Goal: Task Accomplishment & Management: Complete application form

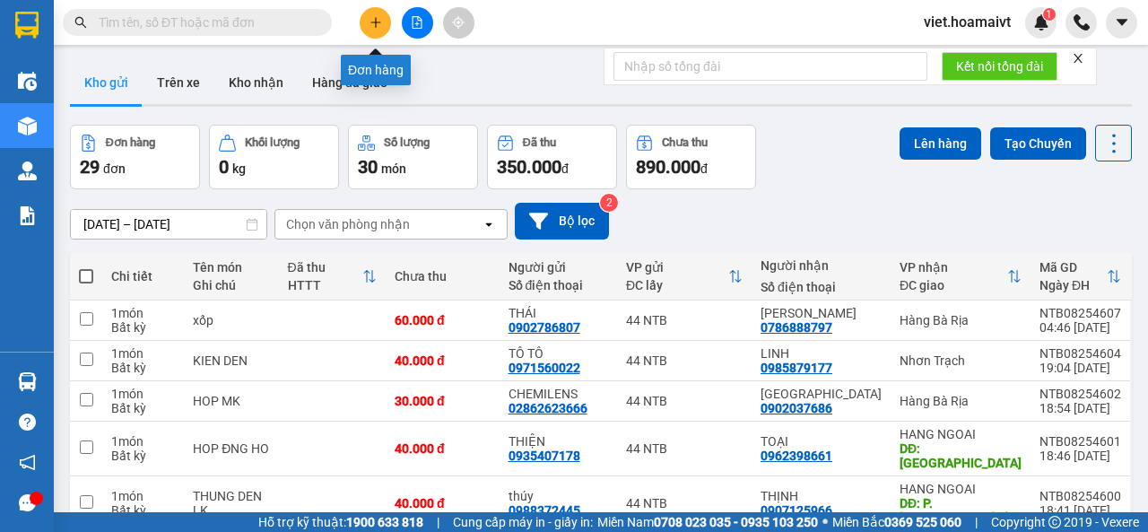
click at [375, 28] on icon "plus" at bounding box center [376, 22] width 13 height 13
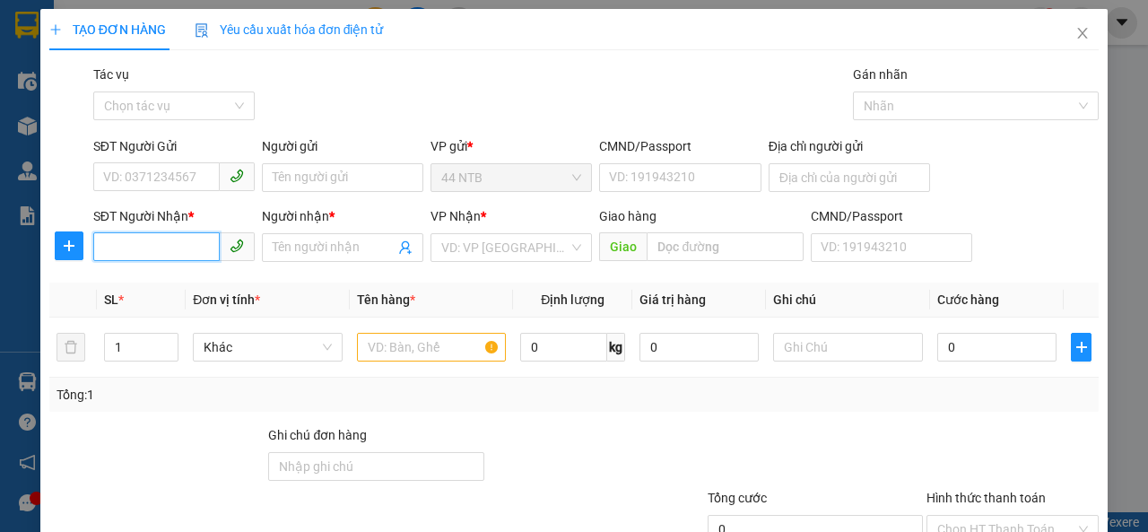
drag, startPoint x: 167, startPoint y: 245, endPoint x: 834, endPoint y: 230, distance: 667.7
click at [205, 242] on input "SĐT Người Nhận *" at bounding box center [156, 246] width 127 height 29
type input "0988333052"
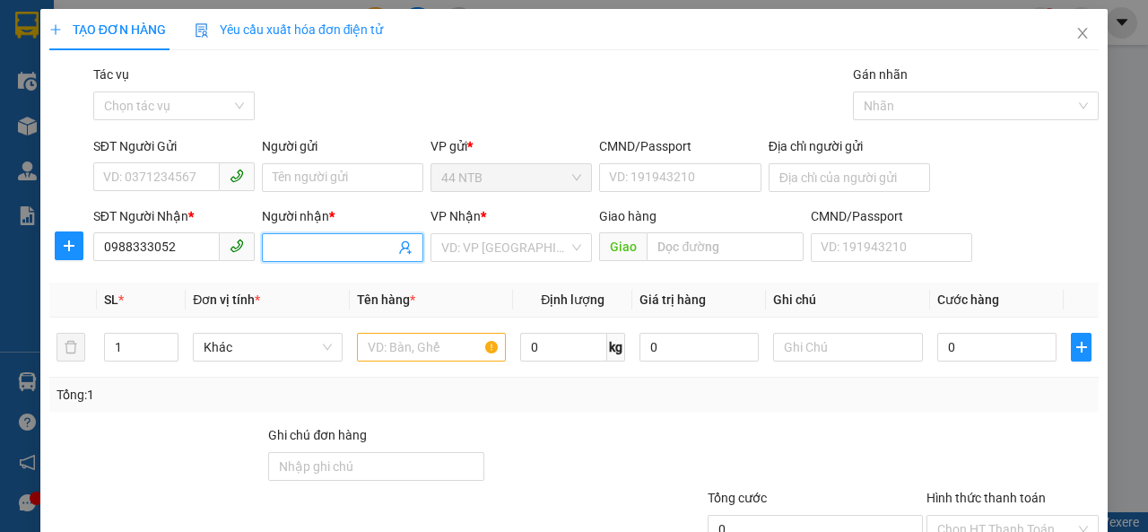
click at [309, 247] on input "Người nhận *" at bounding box center [334, 248] width 122 height 20
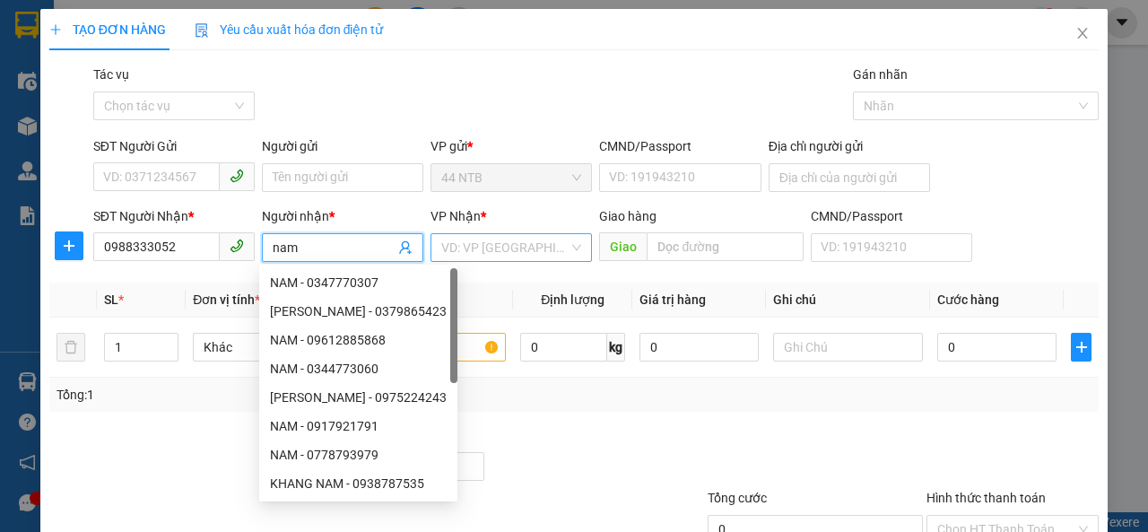
type input "nam"
click at [528, 243] on input "search" at bounding box center [504, 247] width 127 height 27
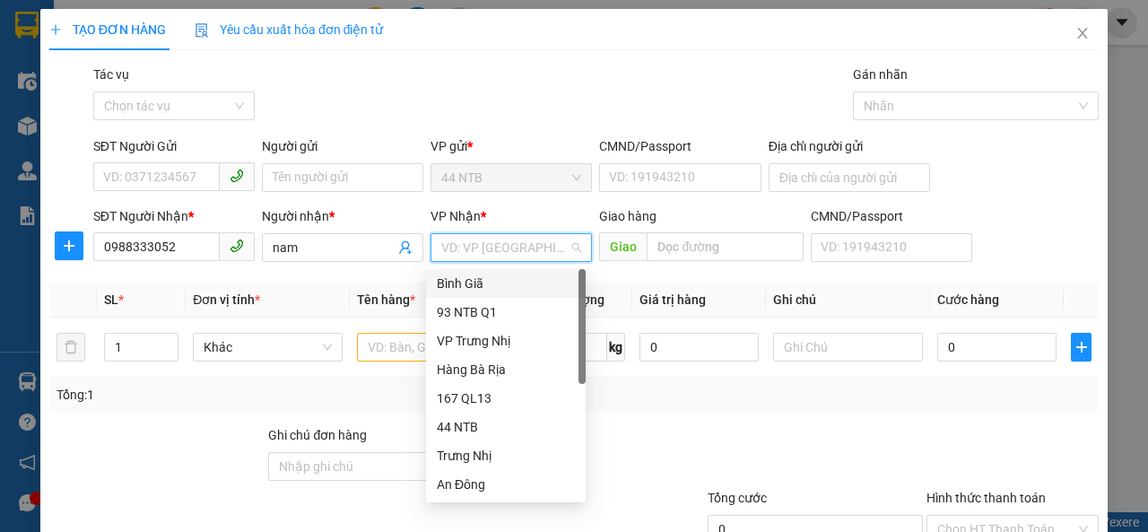
drag, startPoint x: 524, startPoint y: 284, endPoint x: 108, endPoint y: 154, distance: 436.2
click at [522, 285] on div "Bình Giã" at bounding box center [506, 284] width 138 height 20
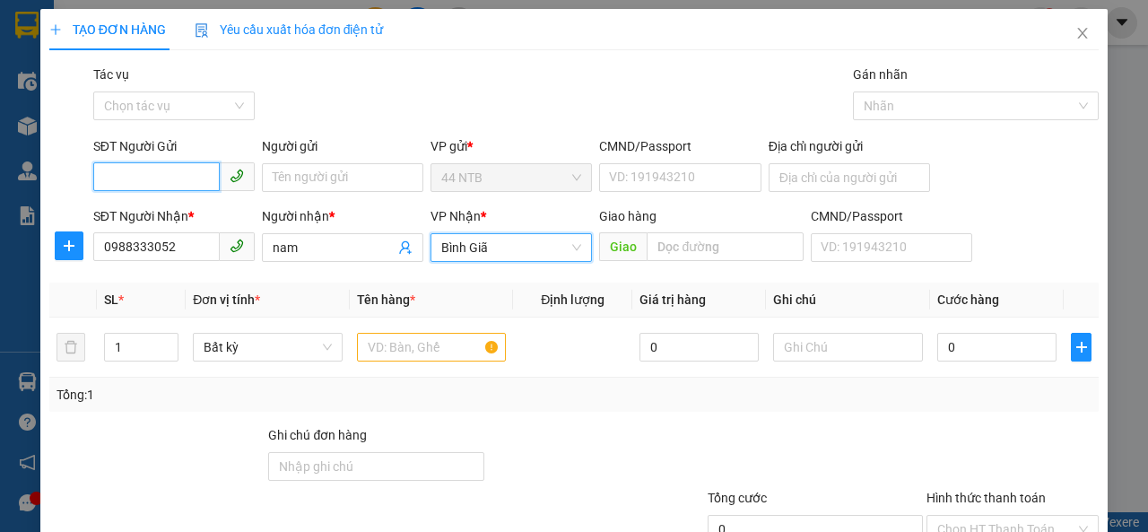
click at [137, 170] on input "SĐT Người Gửi" at bounding box center [156, 176] width 127 height 29
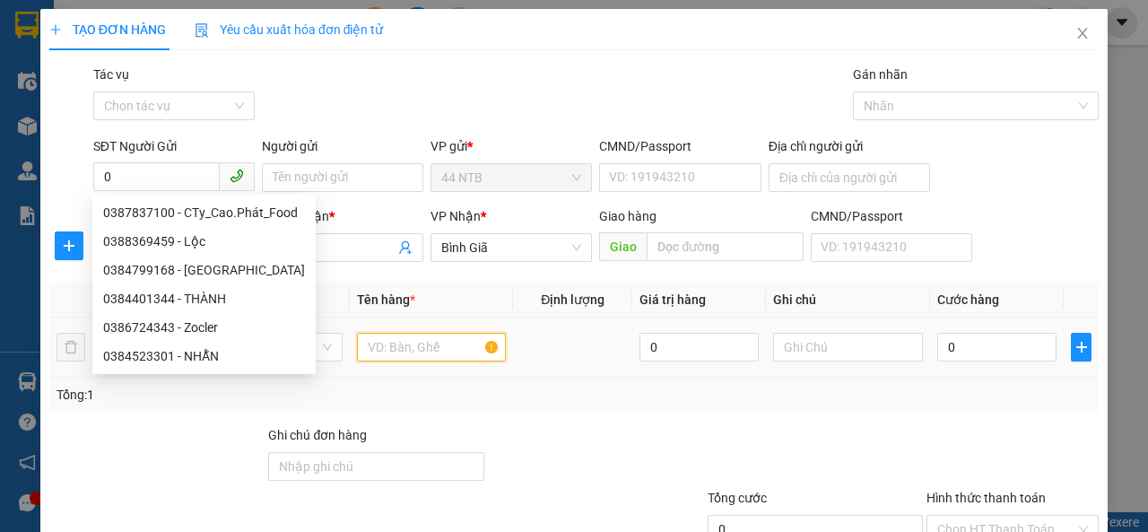
click at [416, 338] on input "text" at bounding box center [432, 347] width 150 height 29
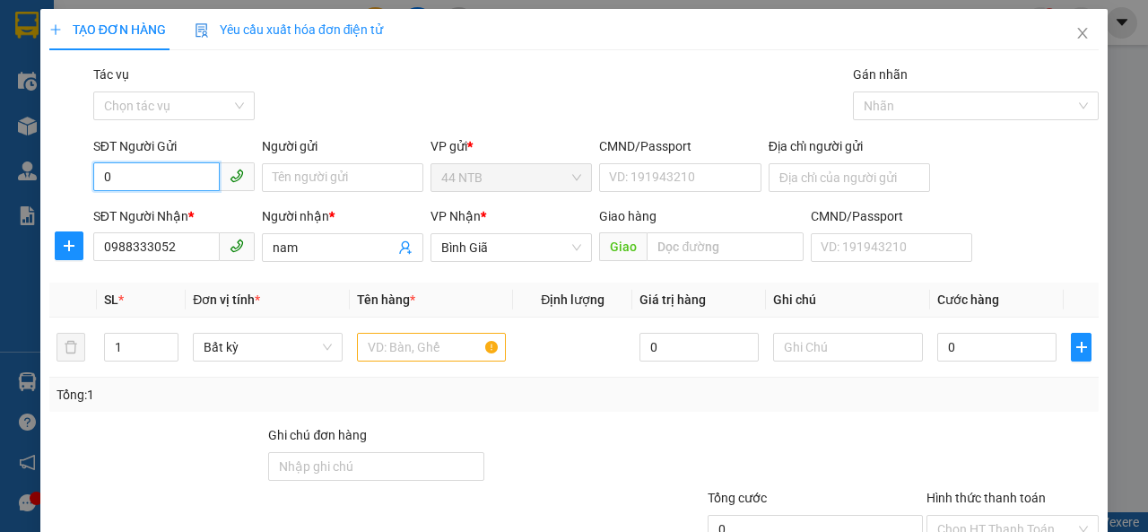
drag, startPoint x: 148, startPoint y: 180, endPoint x: 219, endPoint y: 173, distance: 71.2
click at [190, 178] on input "0" at bounding box center [156, 176] width 127 height 29
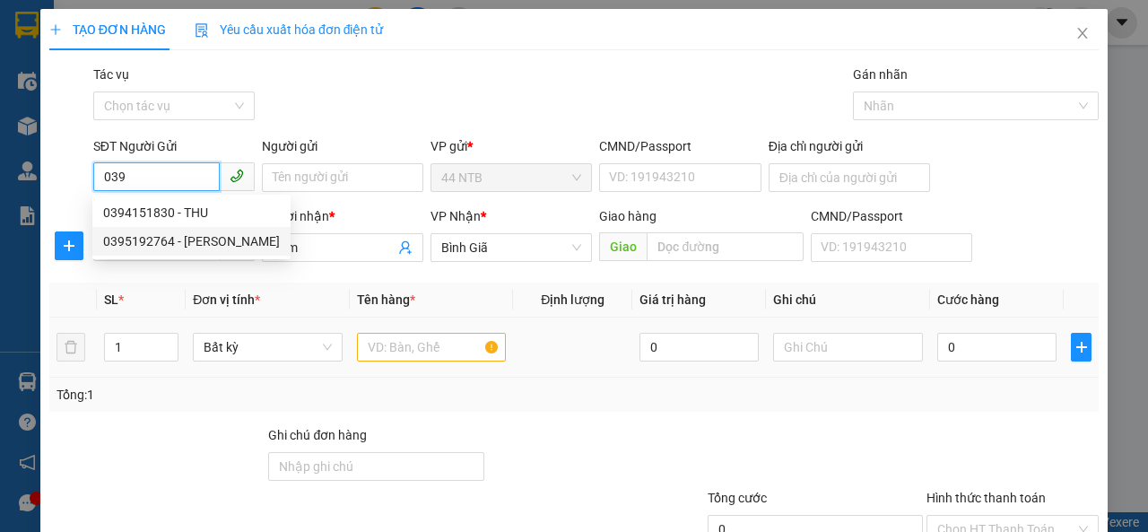
type input "039"
click at [425, 349] on input "text" at bounding box center [432, 347] width 150 height 29
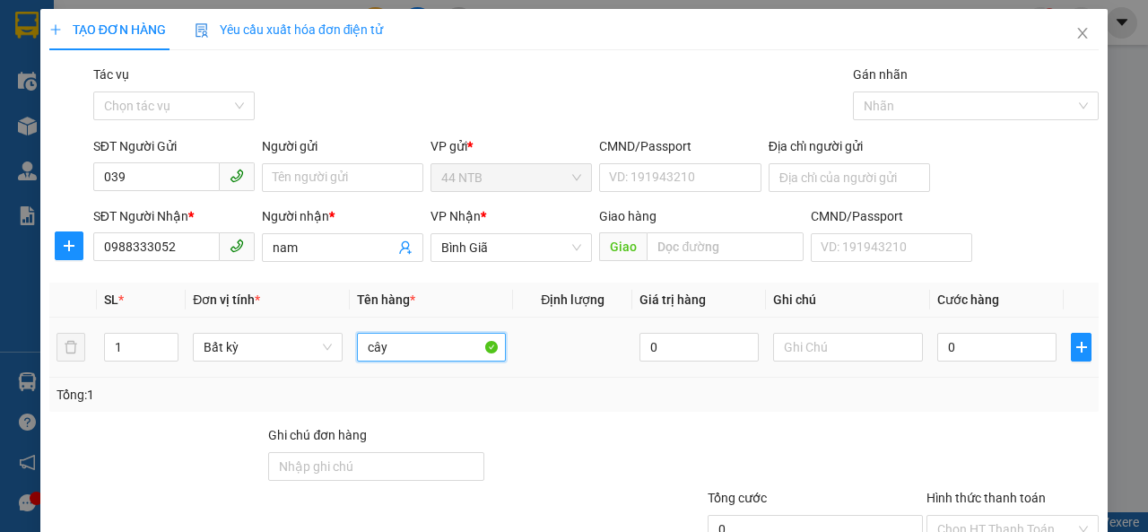
type input "cây"
type input "3"
type input "30"
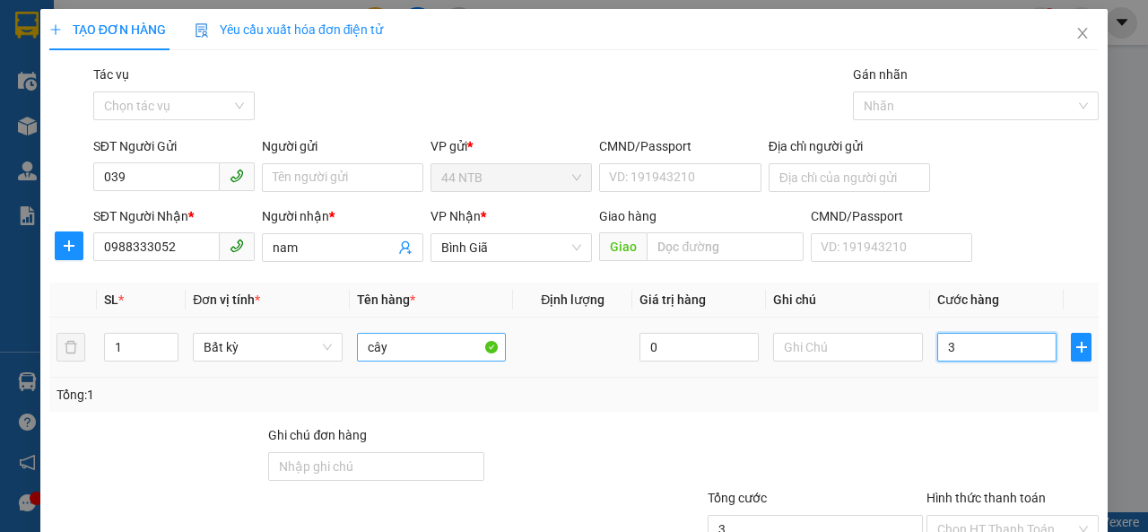
type input "30"
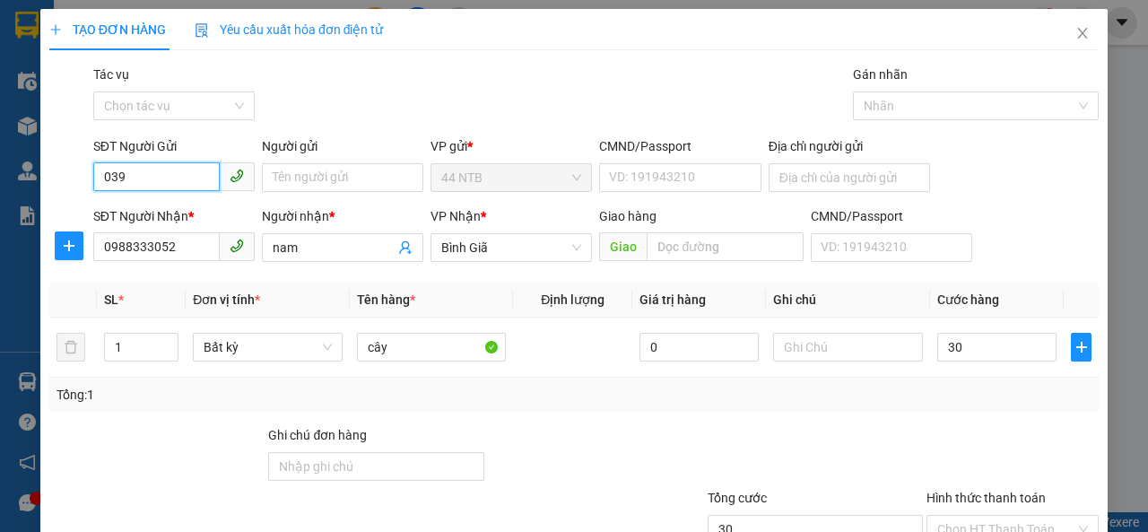
type input "30.000"
click at [168, 179] on input "039" at bounding box center [156, 176] width 127 height 29
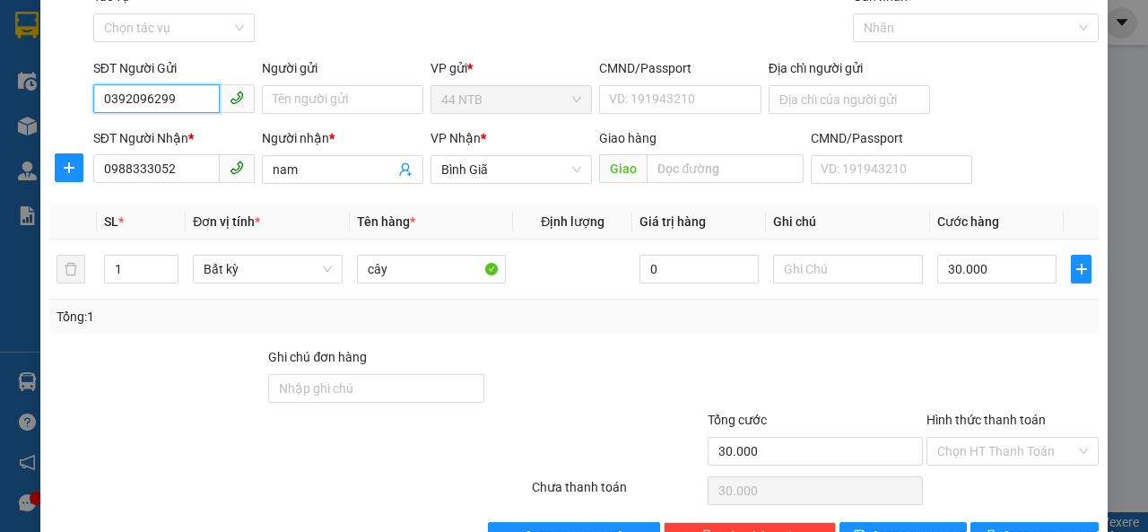
scroll to position [129, 0]
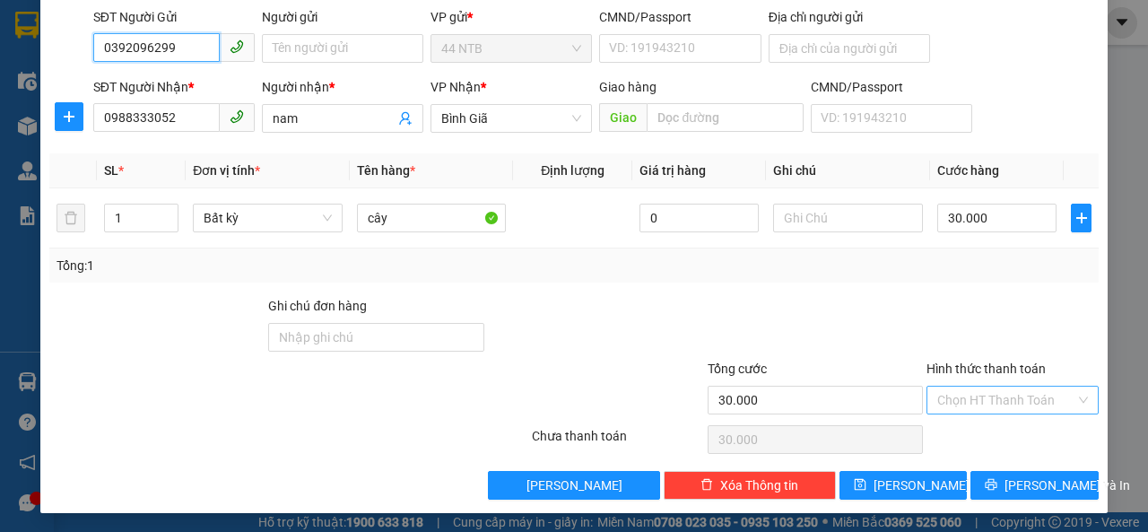
type input "0392096299"
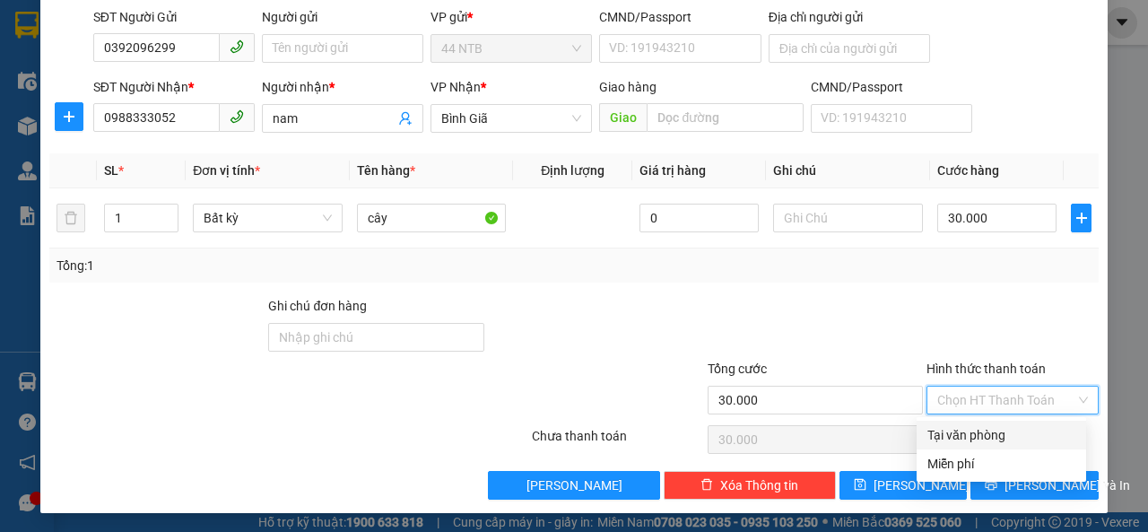
click at [964, 398] on input "Hình thức thanh toán" at bounding box center [1007, 400] width 138 height 27
click at [965, 423] on div "Tại văn phòng" at bounding box center [1002, 435] width 170 height 29
type input "0"
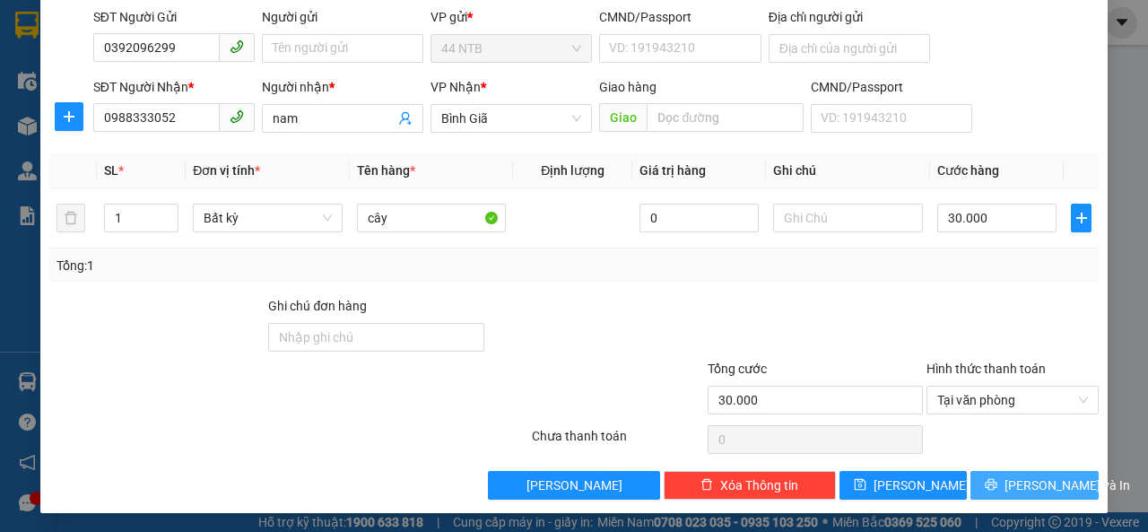
click at [1012, 489] on span "Lưu và In" at bounding box center [1068, 486] width 126 height 20
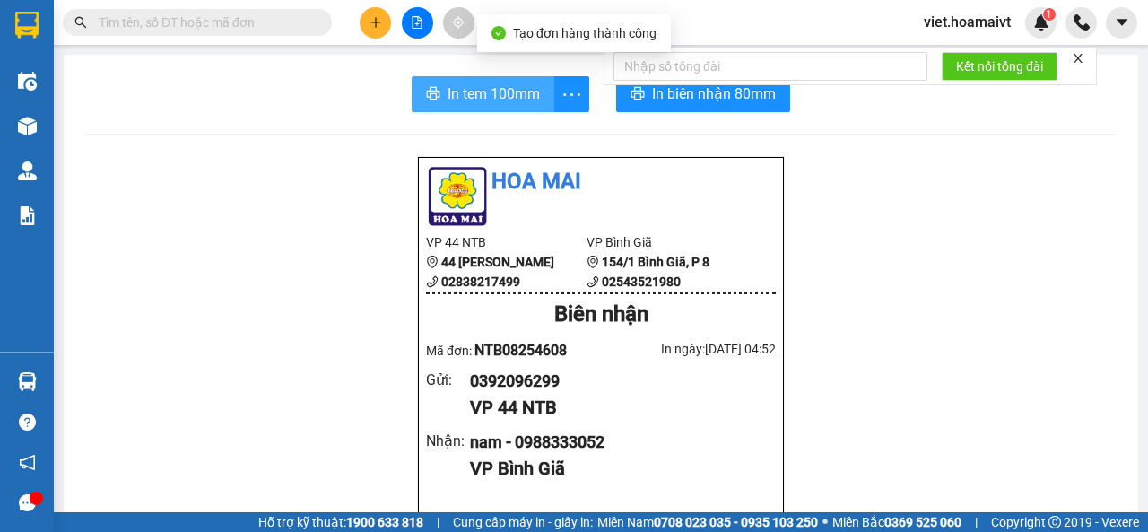
click at [478, 104] on span "In tem 100mm" at bounding box center [494, 94] width 92 height 22
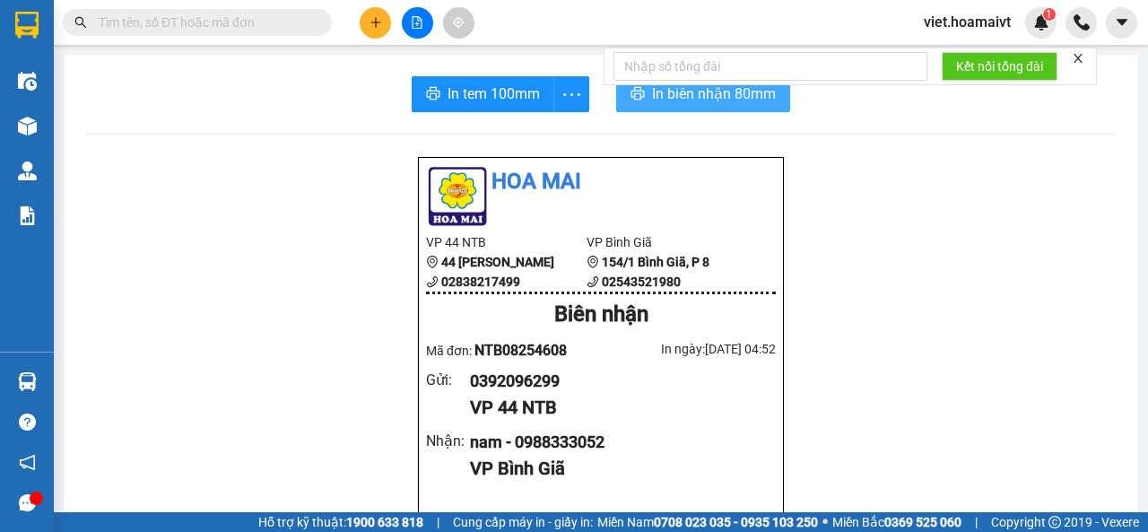
click at [642, 103] on button "In biên nhận 80mm" at bounding box center [703, 94] width 174 height 36
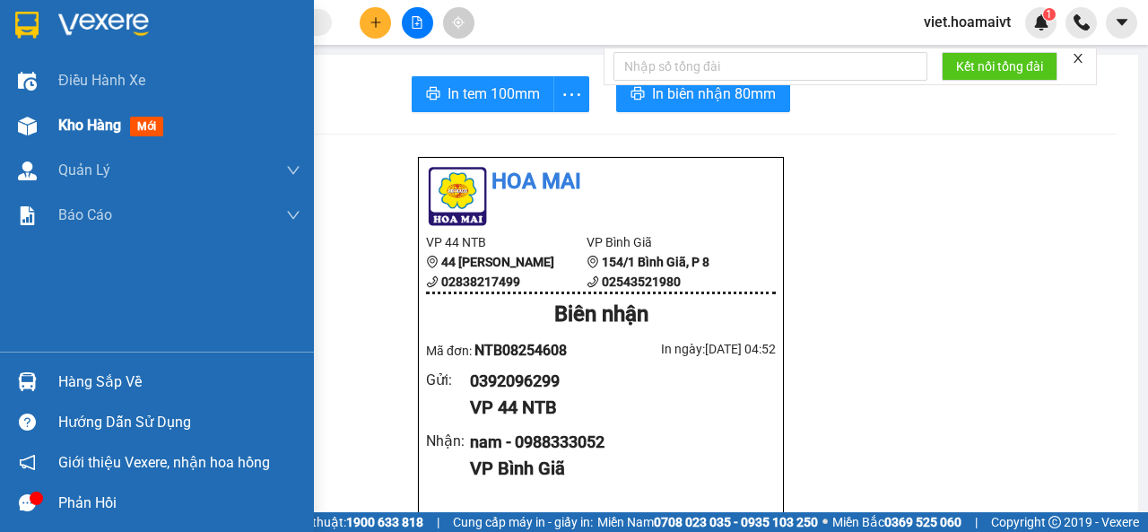
click at [86, 121] on span "Kho hàng" at bounding box center [89, 125] width 63 height 17
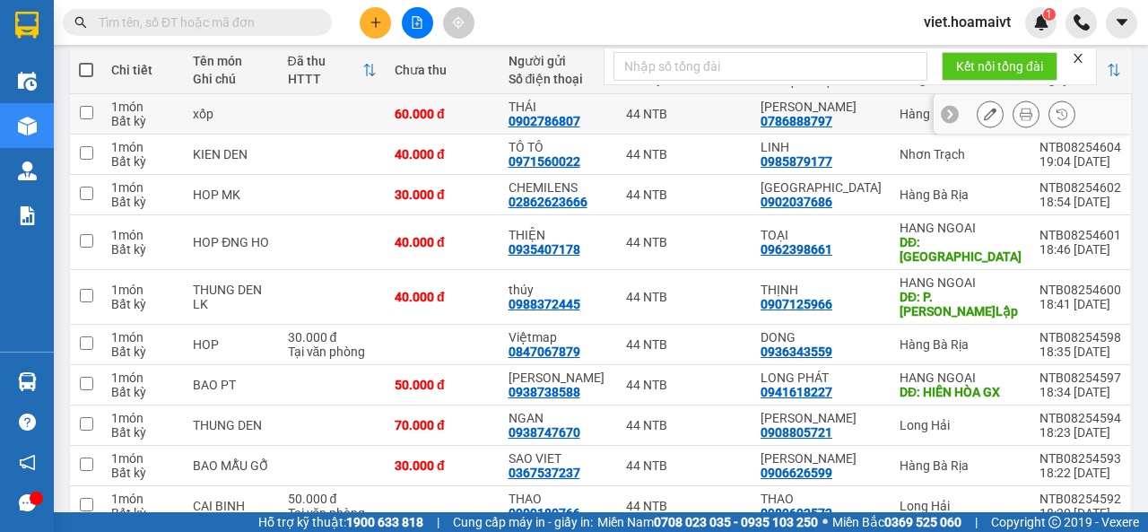
scroll to position [267, 0]
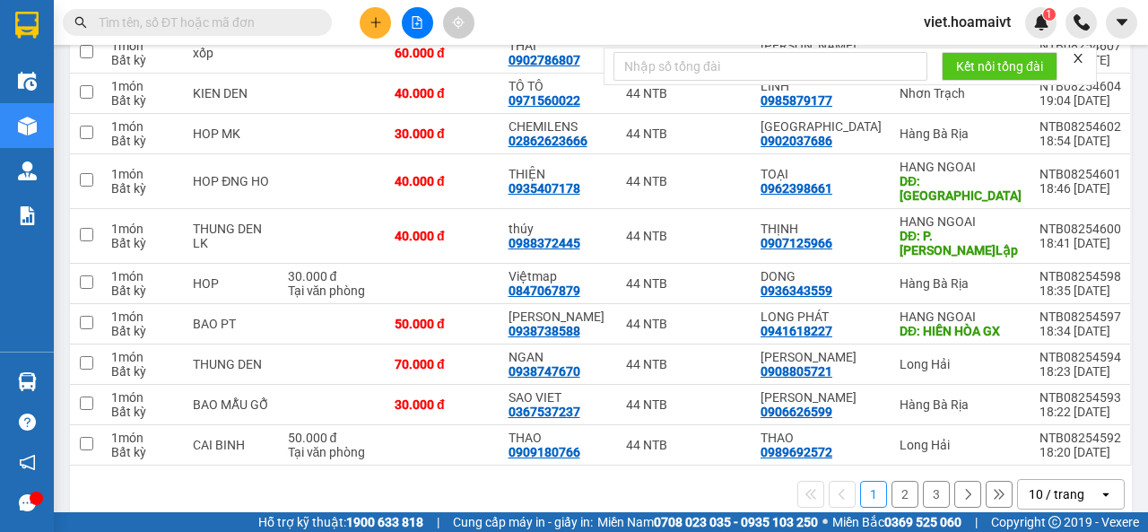
click at [1068, 485] on div "10 / trang" at bounding box center [1057, 494] width 56 height 18
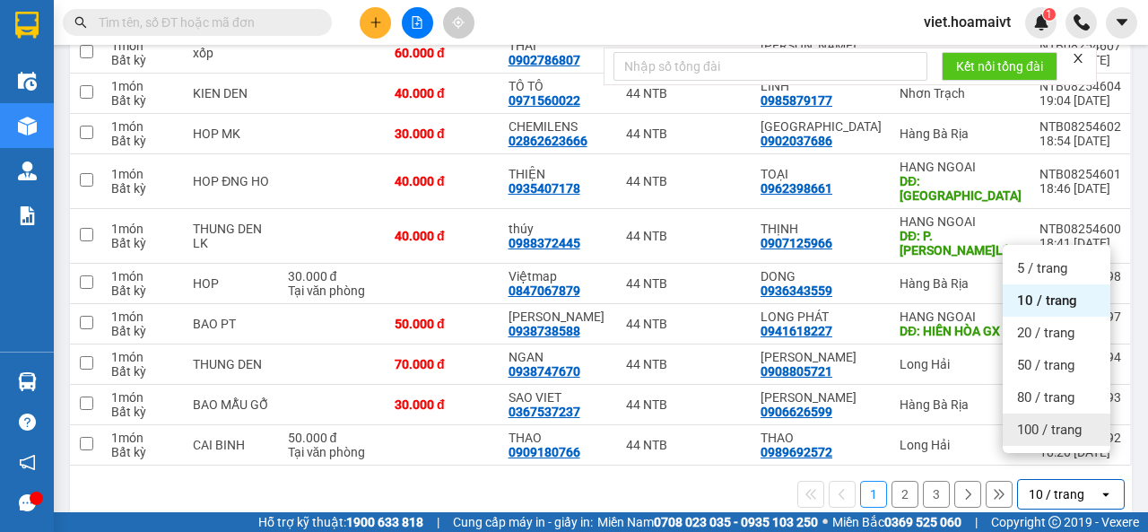
click at [1071, 441] on div "100 / trang" at bounding box center [1057, 430] width 108 height 32
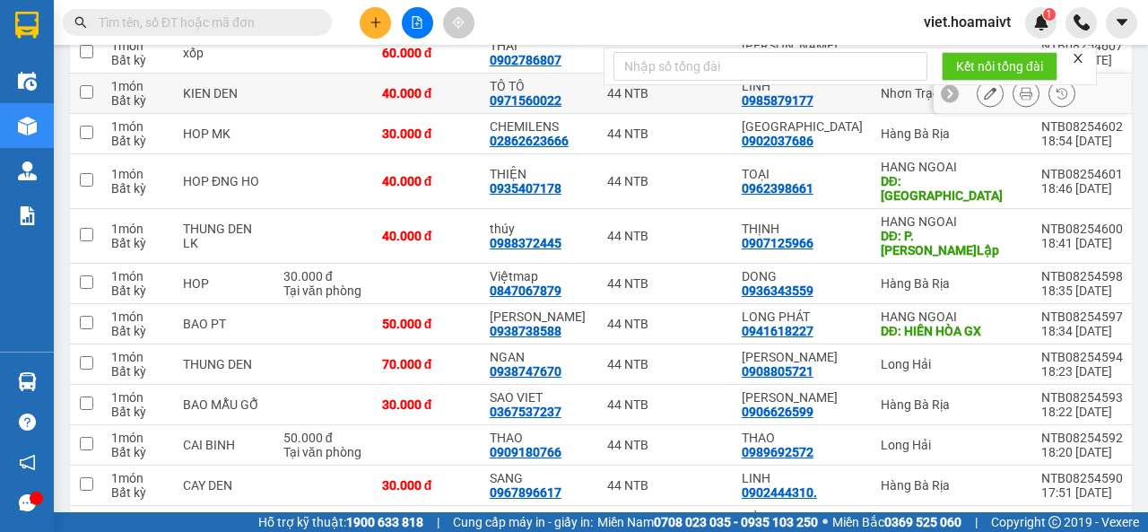
scroll to position [0, 0]
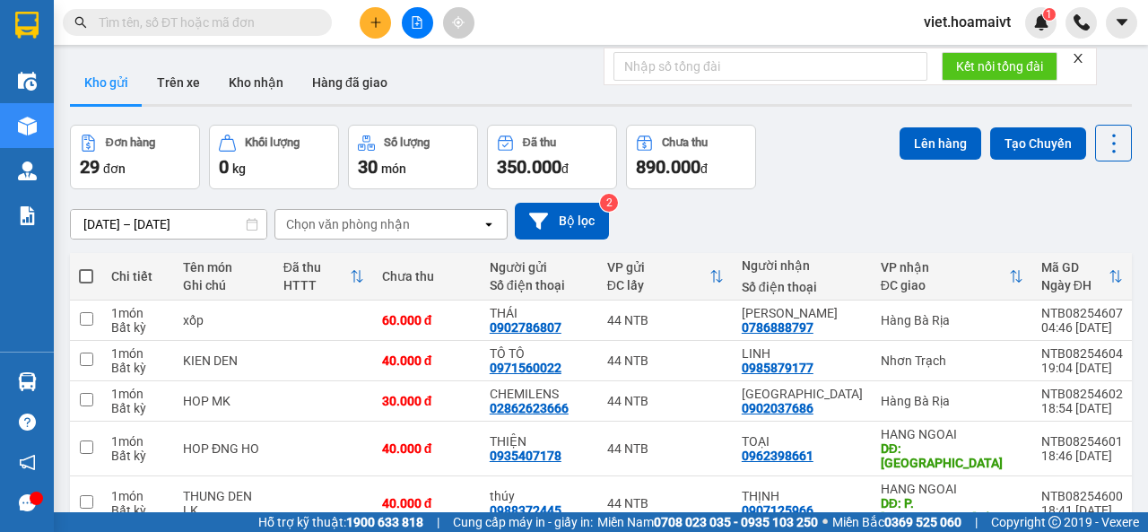
click at [423, 223] on div "Chọn văn phòng nhận" at bounding box center [378, 224] width 206 height 29
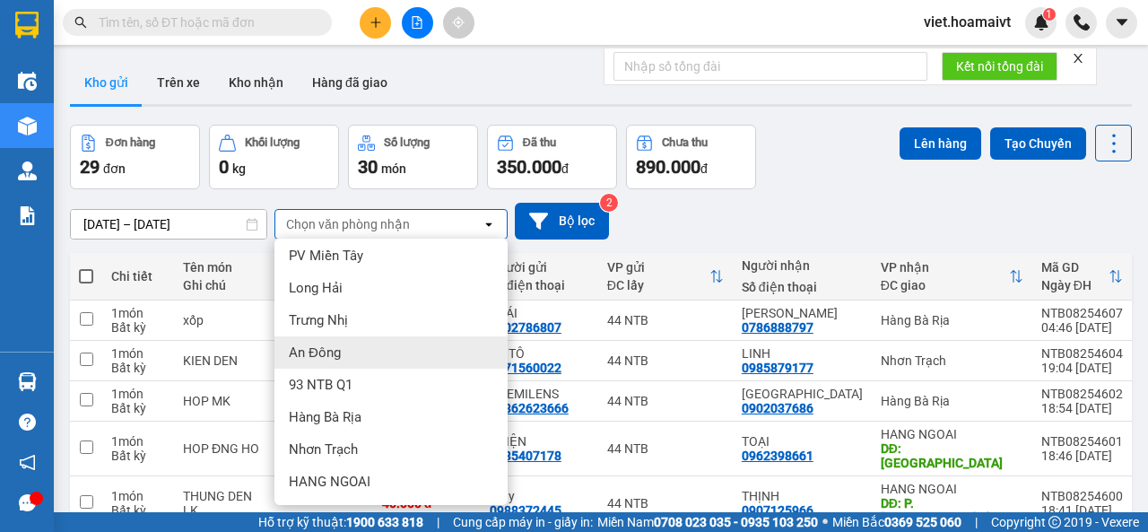
scroll to position [168, 0]
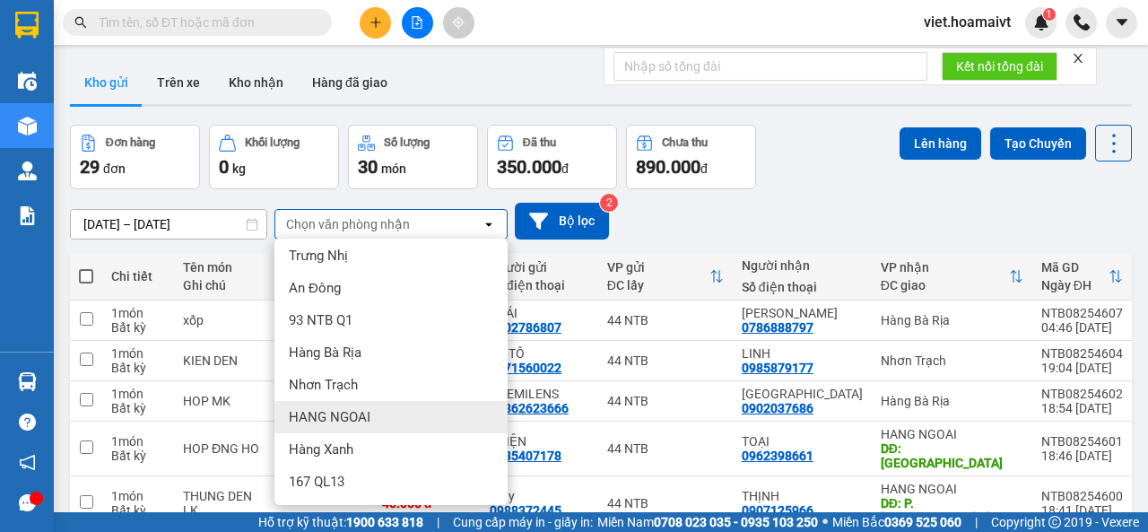
click at [454, 414] on div "HANG NGOAI" at bounding box center [391, 417] width 233 height 32
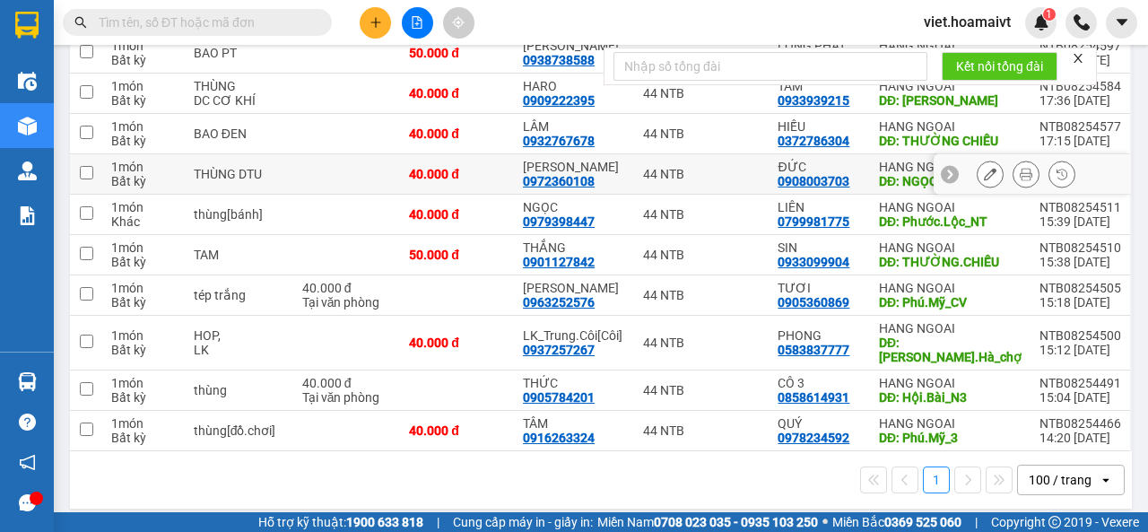
scroll to position [18, 0]
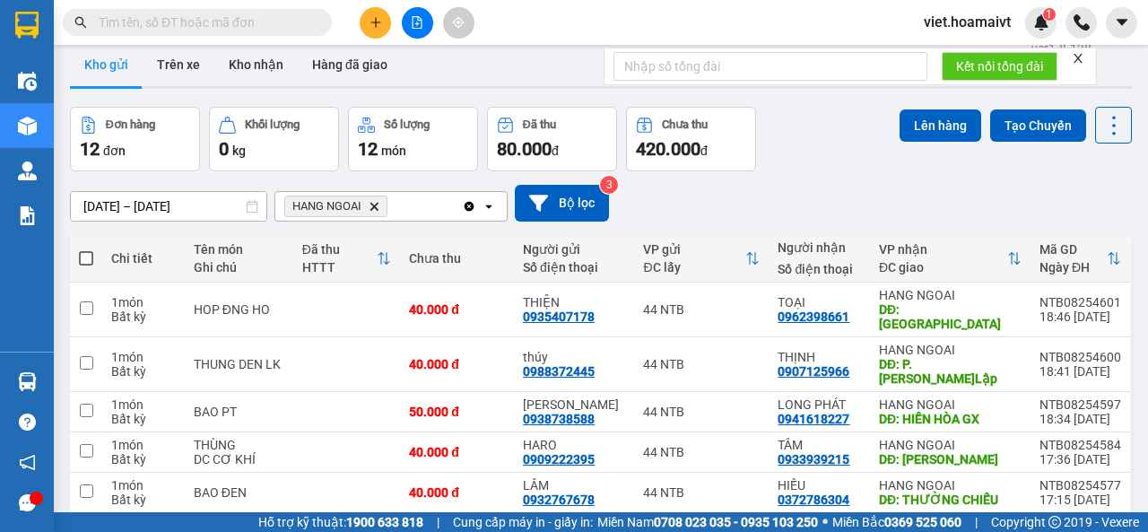
click at [373, 206] on icon "HANG NGOAI, close by backspace" at bounding box center [375, 206] width 8 height 8
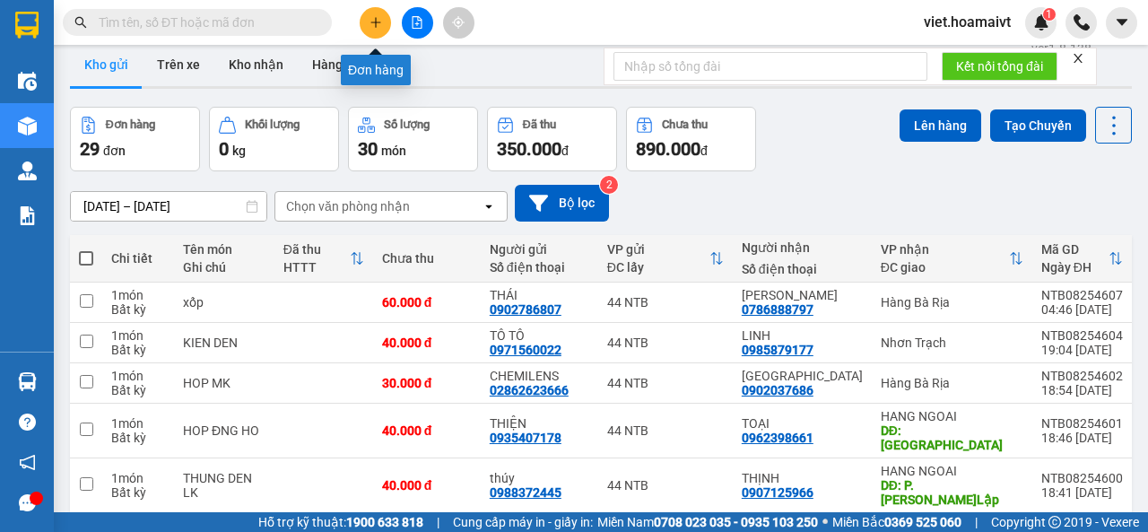
click at [380, 19] on icon "plus" at bounding box center [376, 22] width 13 height 13
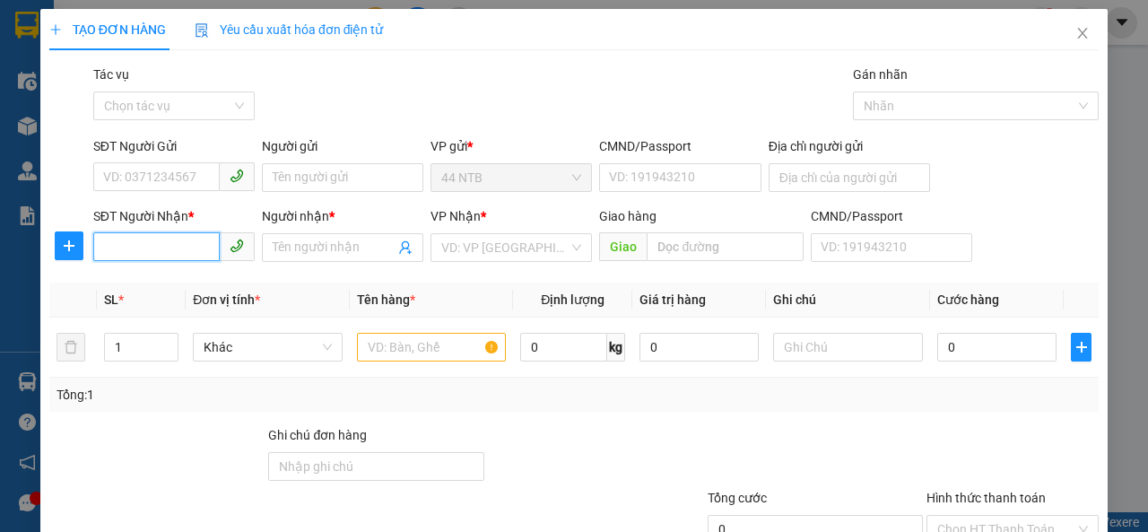
click at [195, 253] on input "SĐT Người Nhận *" at bounding box center [156, 246] width 127 height 29
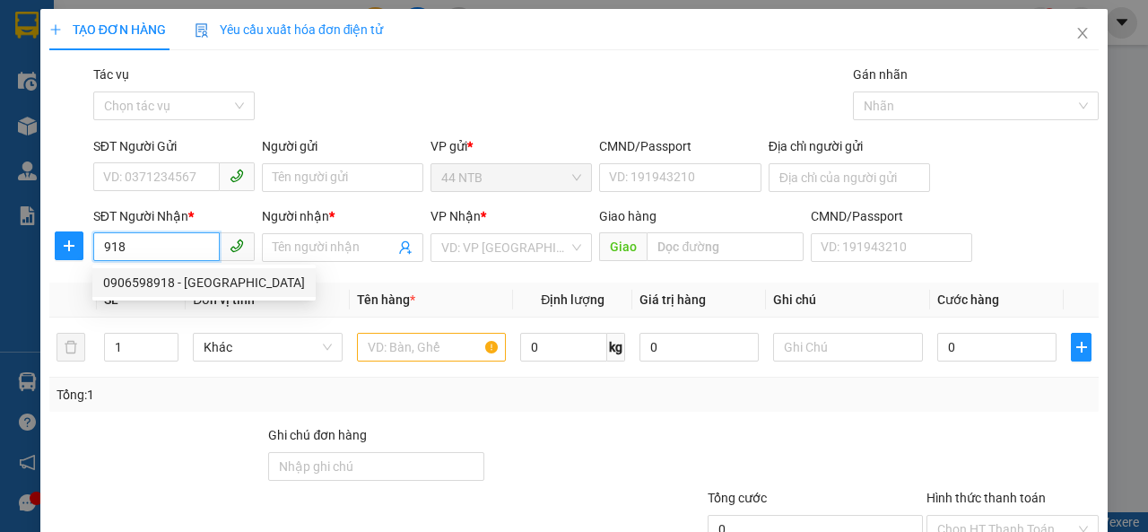
click at [153, 286] on div "0906598918 - Giang" at bounding box center [204, 283] width 202 height 20
type input "0906598918"
type input "Giang"
type input "0906598918"
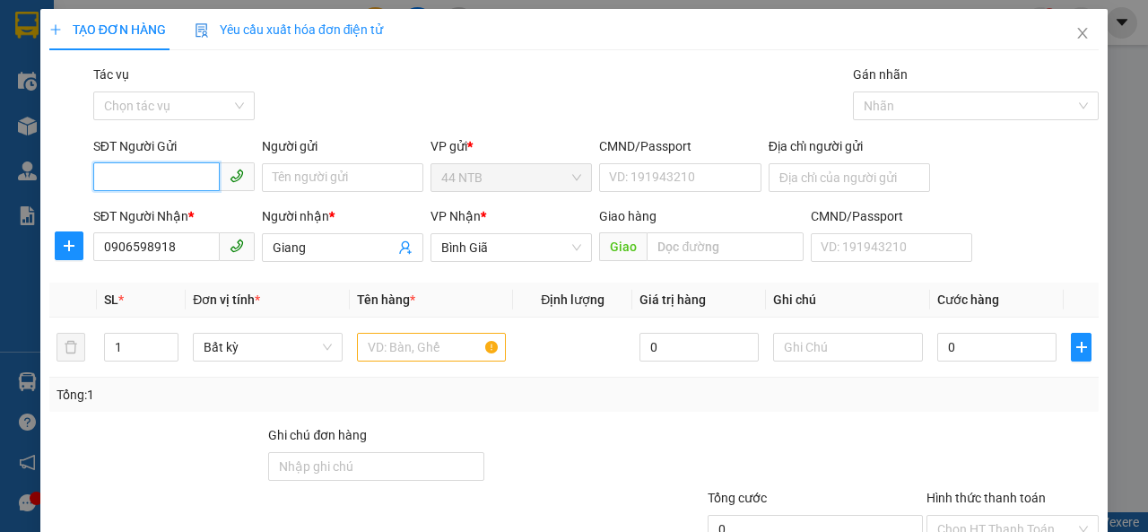
click at [167, 170] on input "SĐT Người Gửi" at bounding box center [156, 176] width 127 height 29
click at [181, 236] on div "0981909904 - Thắng" at bounding box center [172, 241] width 138 height 20
type input "0981909904"
type input "Thắng"
type input "032204005962"
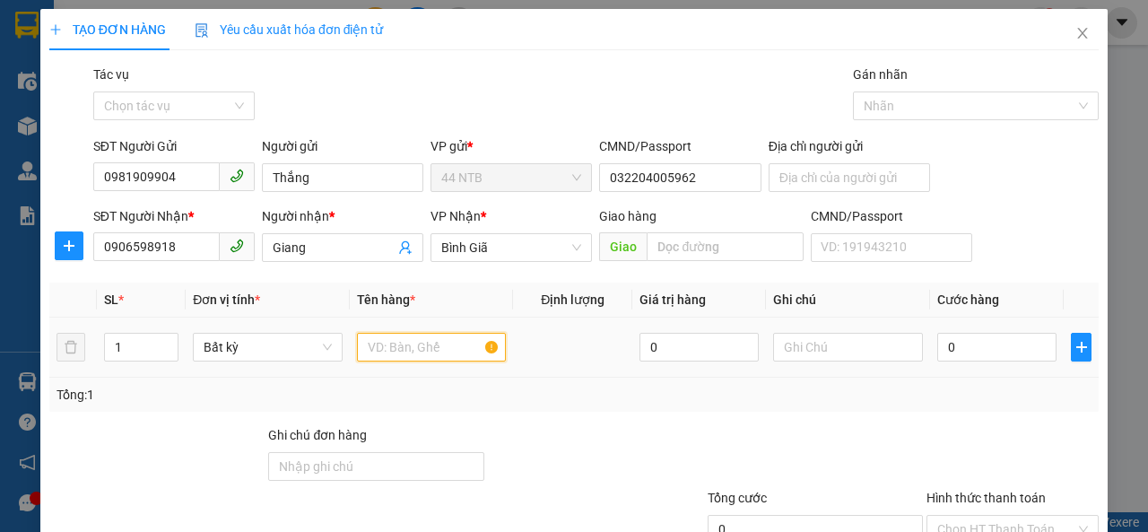
click at [441, 353] on input "text" at bounding box center [432, 347] width 150 height 29
type input "xốp"
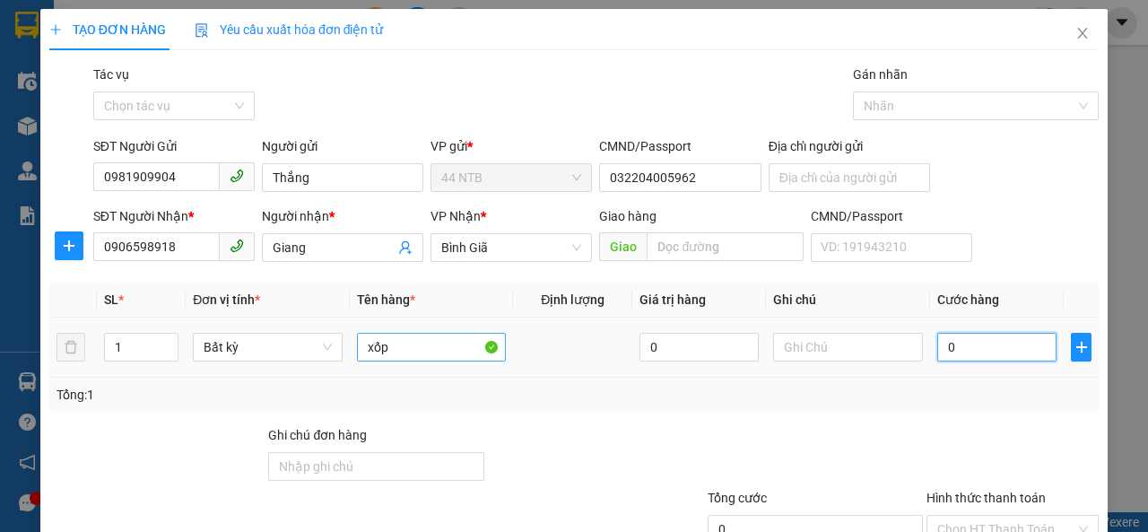
type input "6"
type input "60"
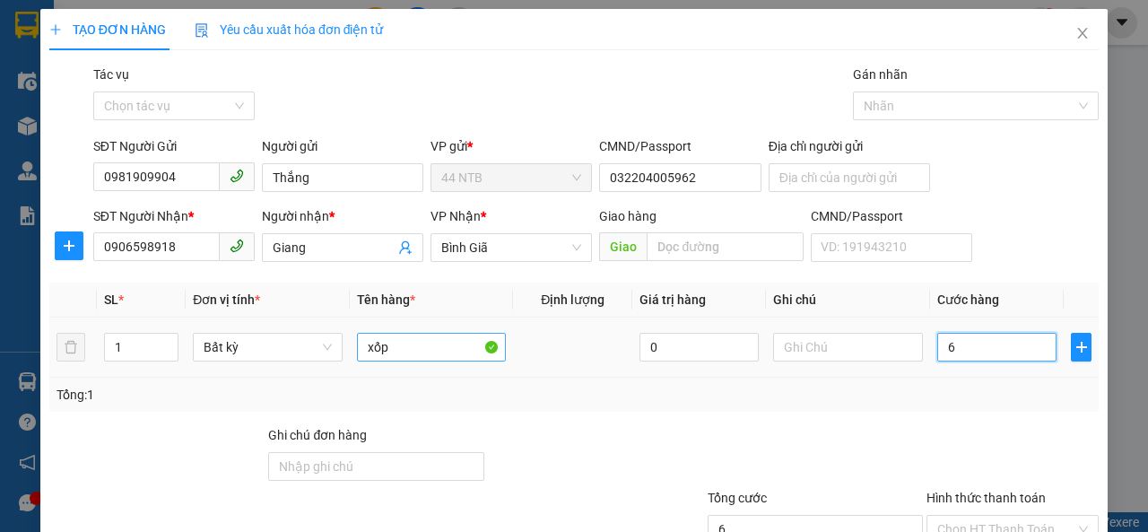
type input "60"
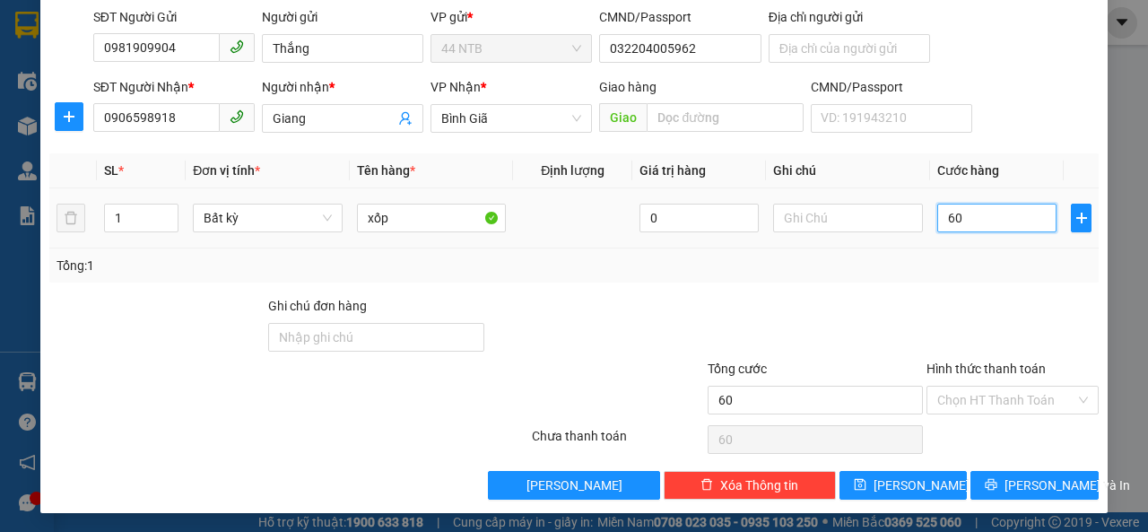
scroll to position [129, 0]
type input "60.000"
click at [956, 401] on input "Hình thức thanh toán" at bounding box center [1007, 400] width 138 height 27
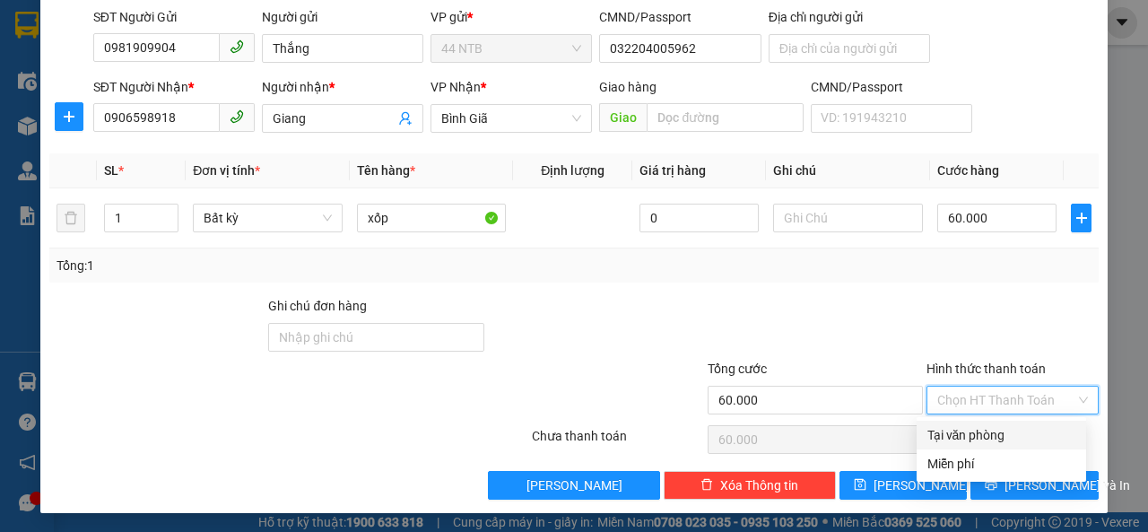
click at [973, 432] on div "Tại văn phòng" at bounding box center [1002, 435] width 148 height 20
type input "0"
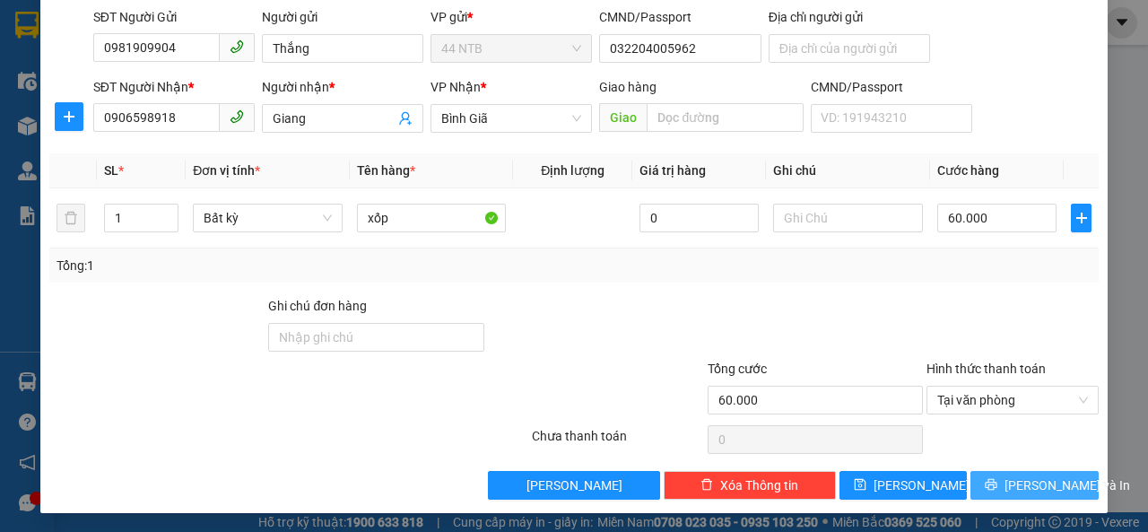
click at [1010, 487] on span "Lưu và In" at bounding box center [1068, 486] width 126 height 20
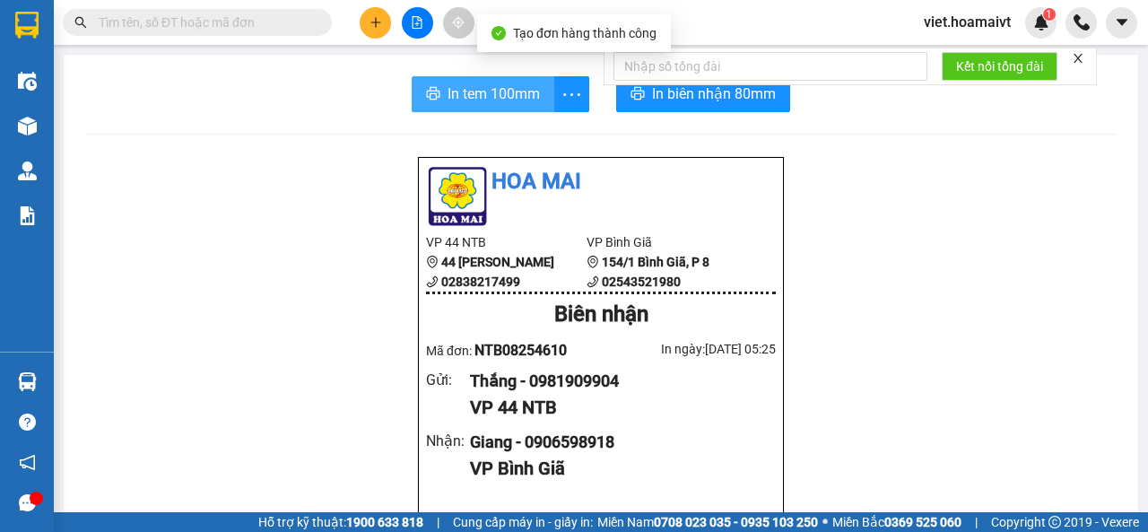
click at [481, 84] on span "In tem 100mm" at bounding box center [494, 94] width 92 height 22
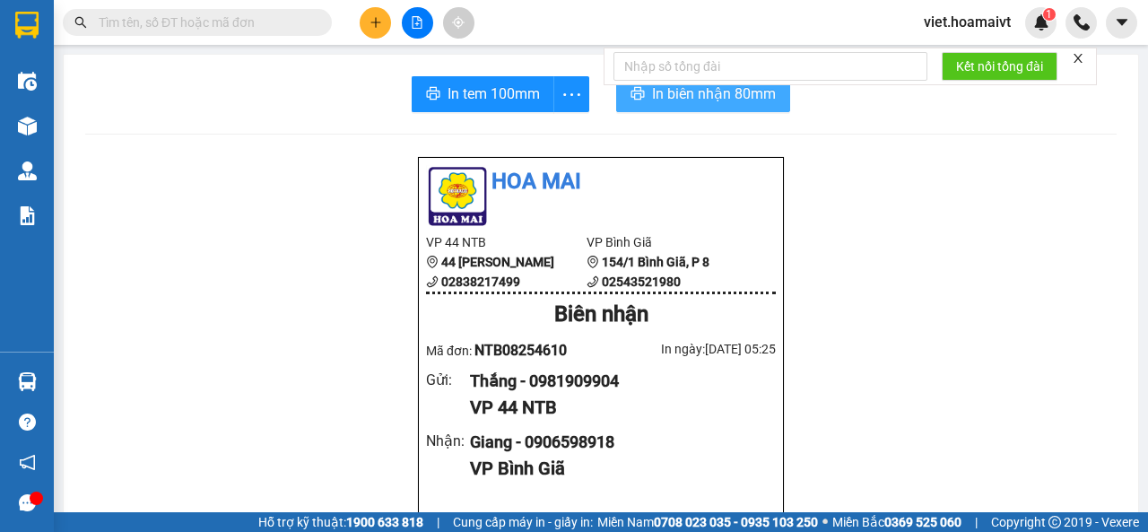
click at [660, 106] on button "In biên nhận 80mm" at bounding box center [703, 94] width 174 height 36
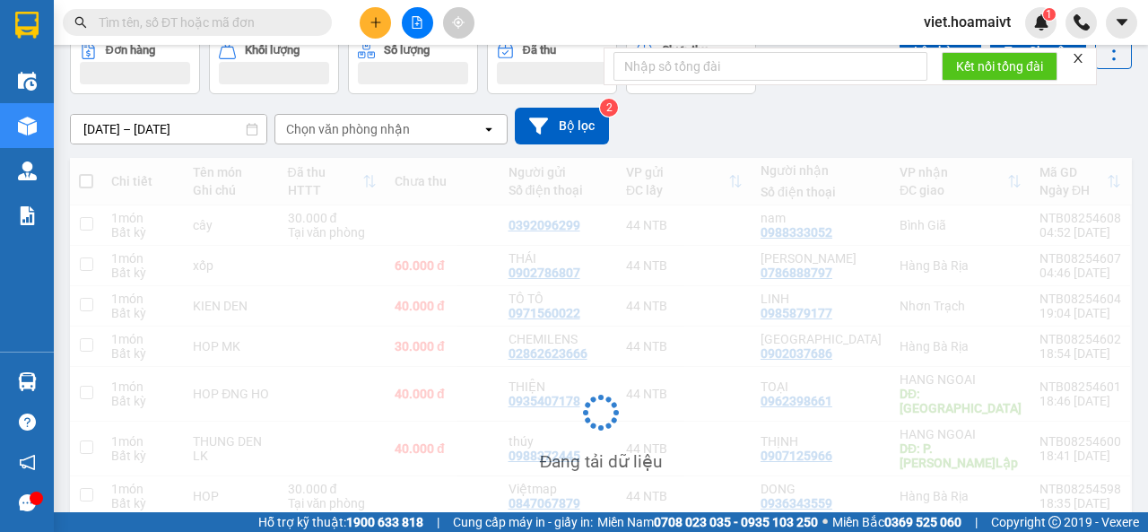
scroll to position [267, 0]
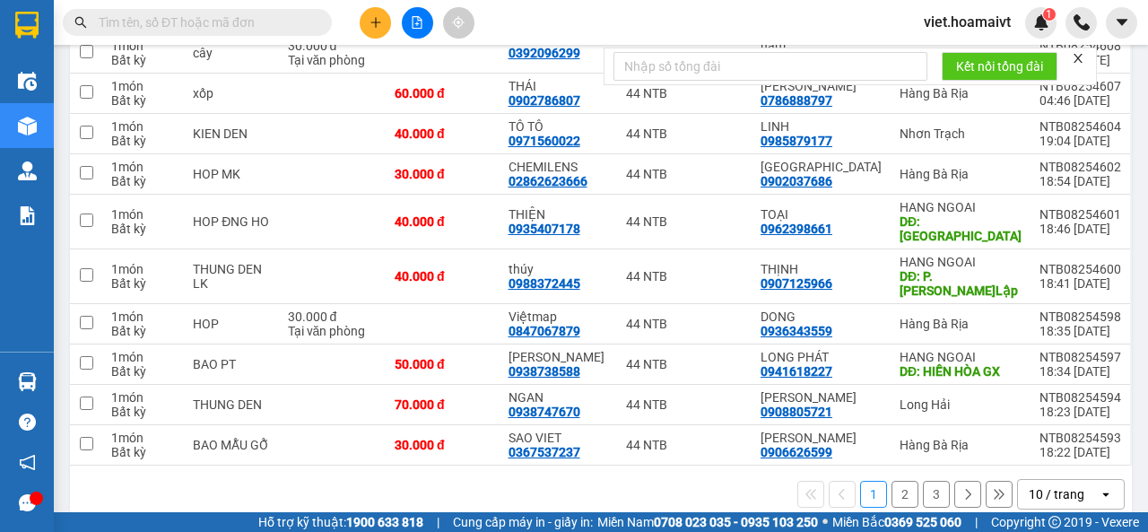
click at [1047, 485] on div "10 / trang" at bounding box center [1057, 494] width 56 height 18
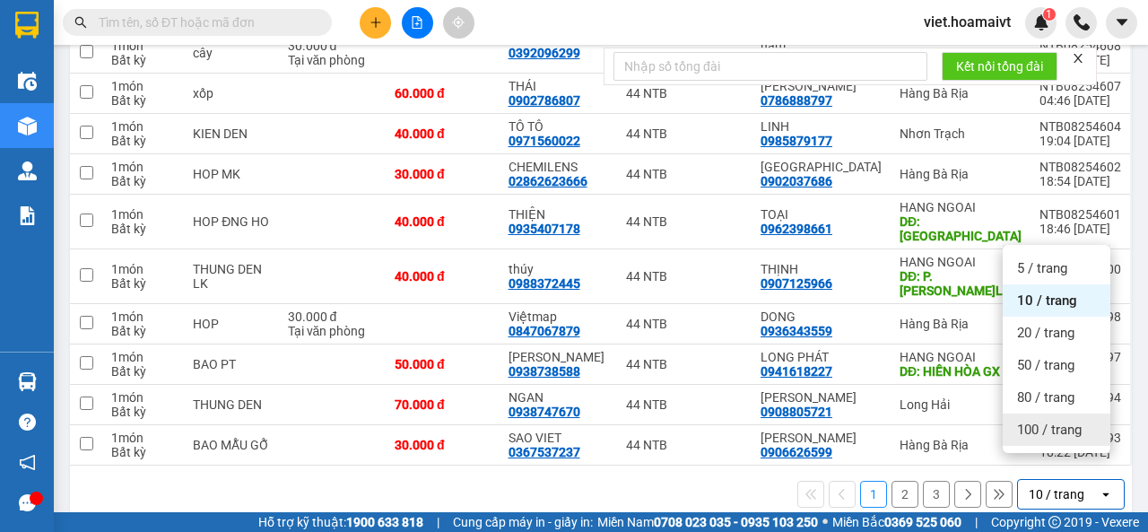
click at [1055, 441] on div "100 / trang" at bounding box center [1057, 430] width 108 height 32
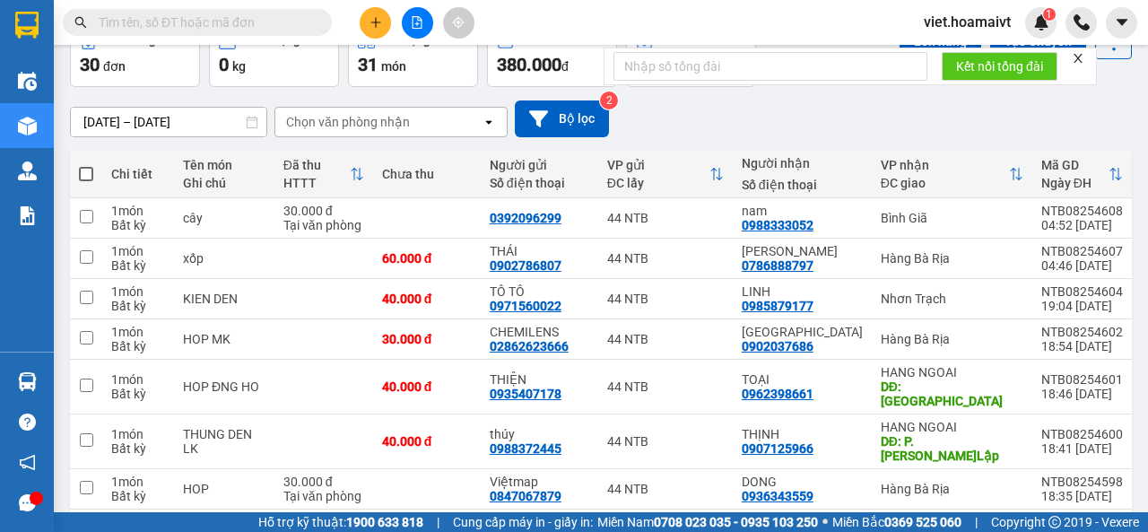
scroll to position [0, 0]
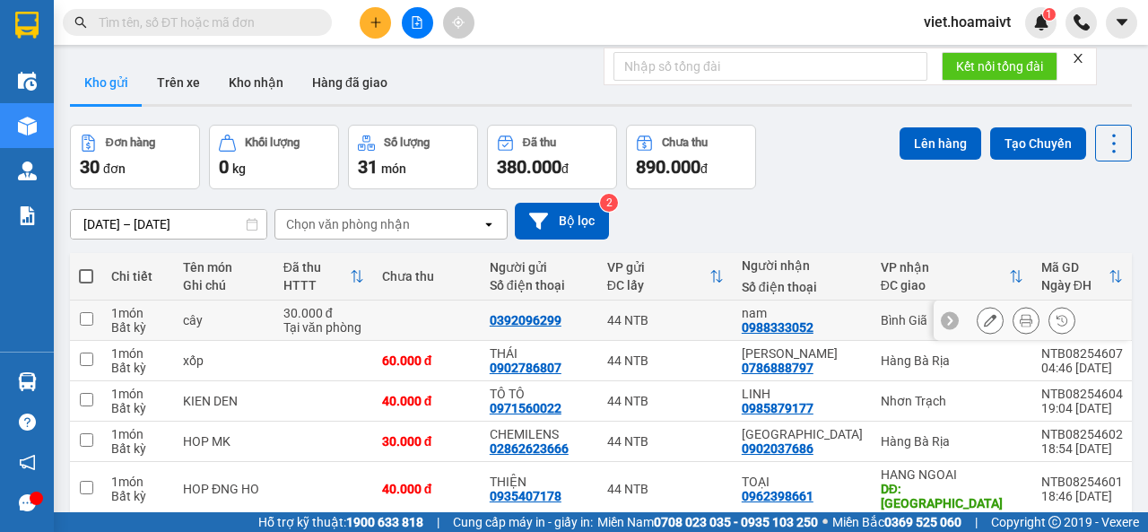
click at [872, 324] on td "nam 0988333052" at bounding box center [802, 321] width 139 height 40
checkbox input "true"
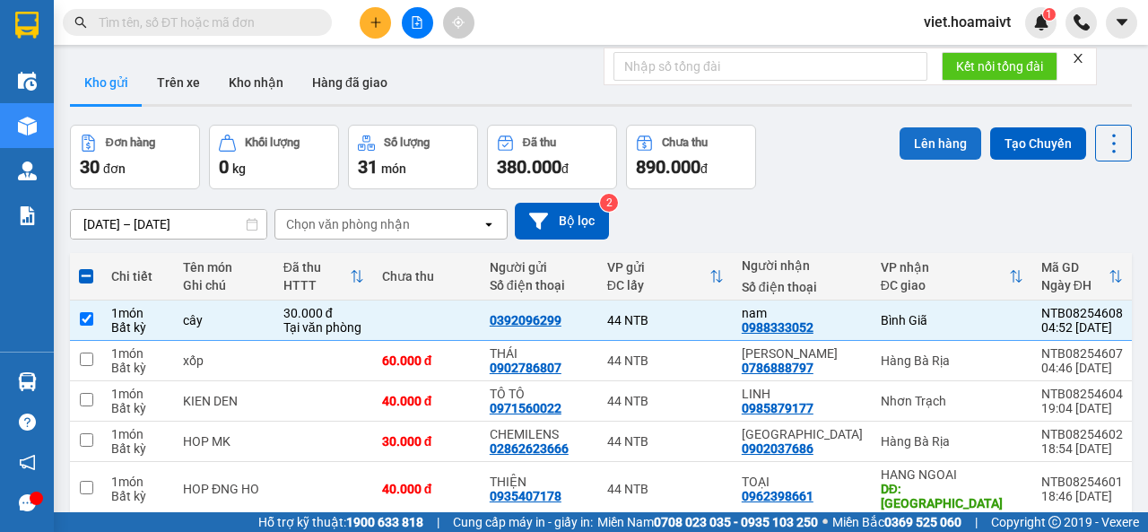
click at [950, 153] on button "Lên hàng" at bounding box center [941, 143] width 82 height 32
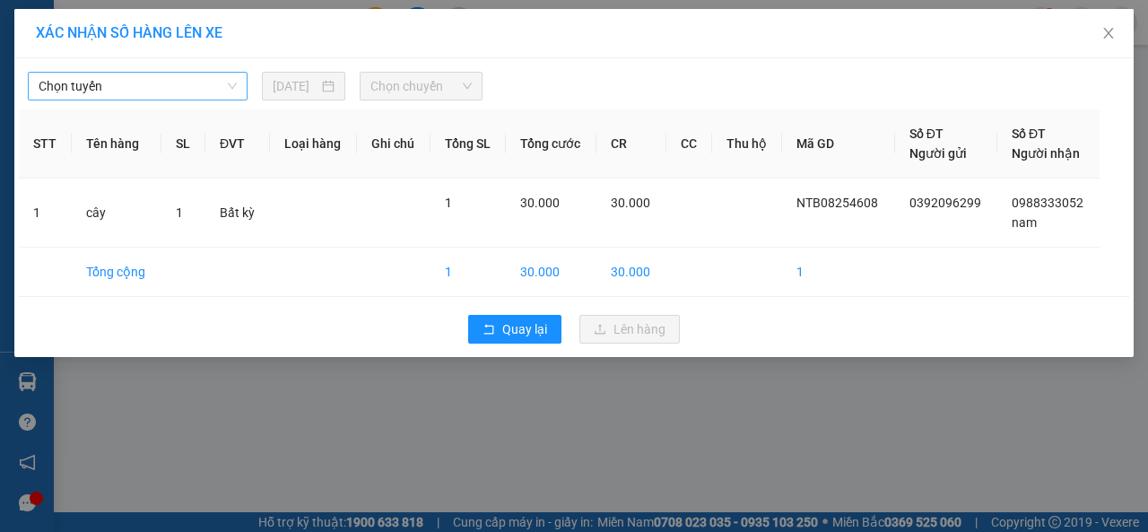
click at [200, 85] on span "Chọn tuyến" at bounding box center [138, 86] width 198 height 27
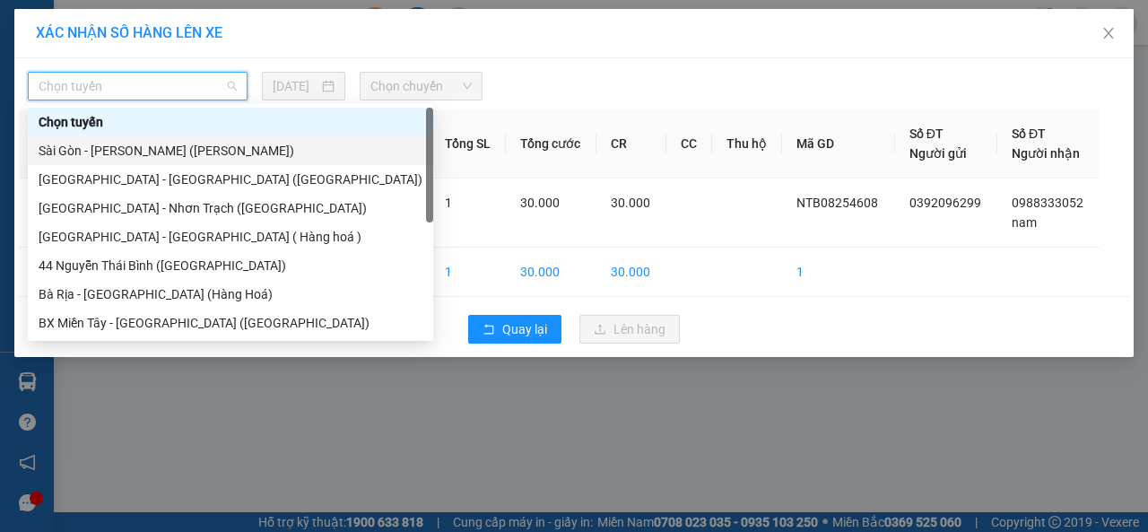
click at [203, 152] on div "Sài Gòn - Vũng Tàu (Hàng Hoá)" at bounding box center [231, 151] width 384 height 20
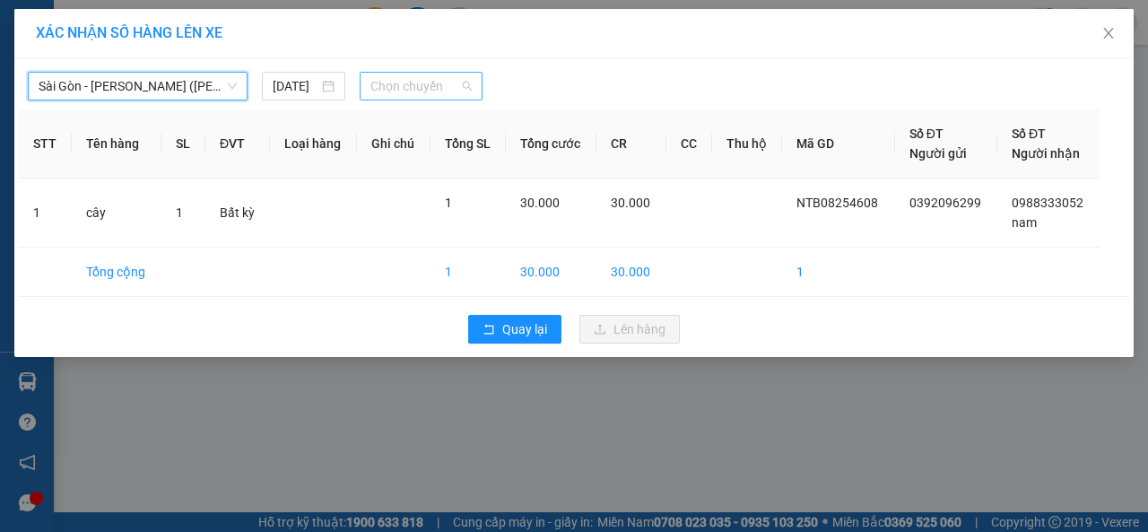
click at [397, 83] on span "Chọn chuyến" at bounding box center [421, 86] width 100 height 27
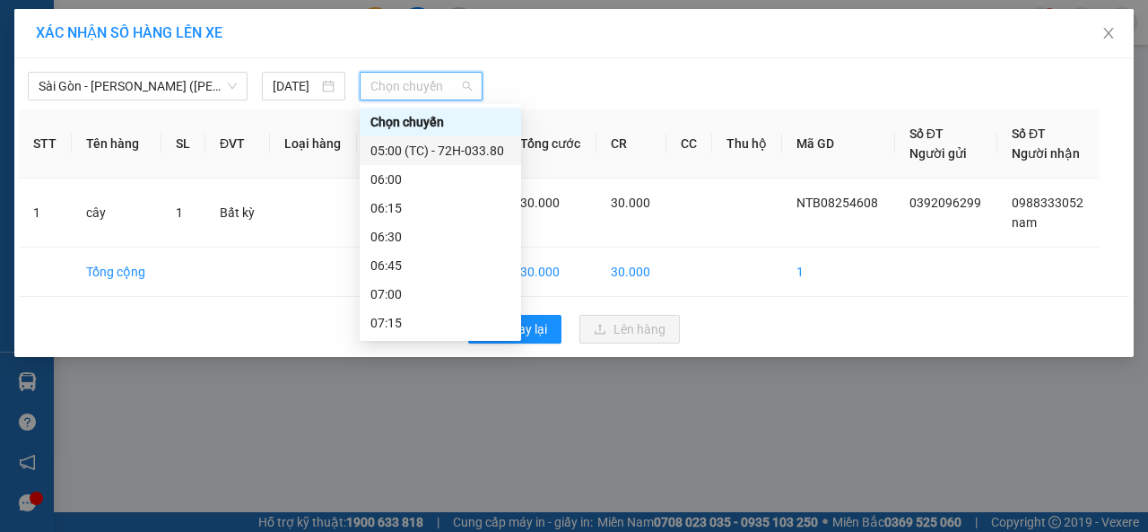
click at [441, 155] on div "05:00 (TC) - 72H-033.80" at bounding box center [441, 151] width 140 height 20
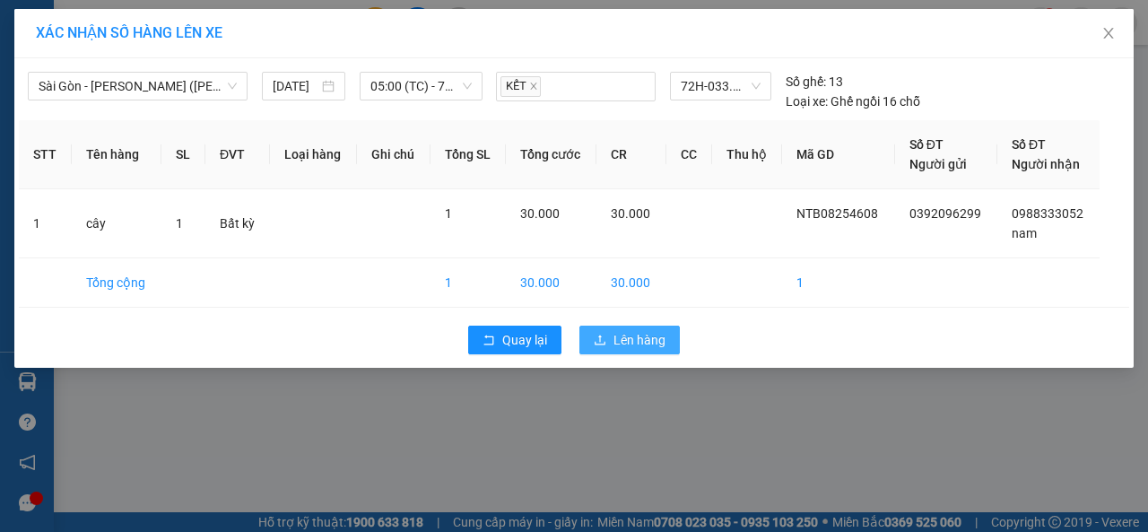
click at [640, 337] on span "Lên hàng" at bounding box center [640, 340] width 52 height 20
